Goal: Task Accomplishment & Management: Manage account settings

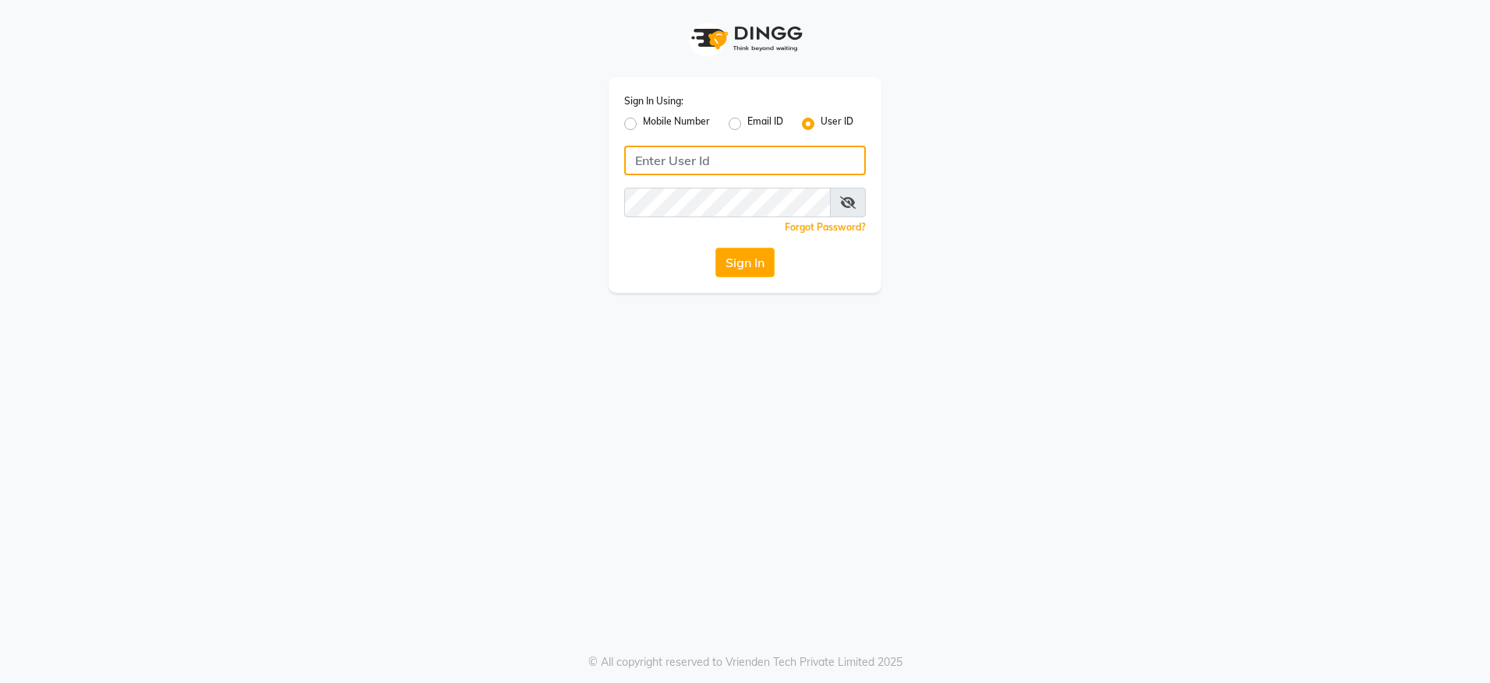
click at [674, 160] on input "Username" at bounding box center [745, 161] width 242 height 30
type input "noheasalon"
click at [746, 260] on button "Sign In" at bounding box center [744, 263] width 59 height 30
